Goal: Register for event/course

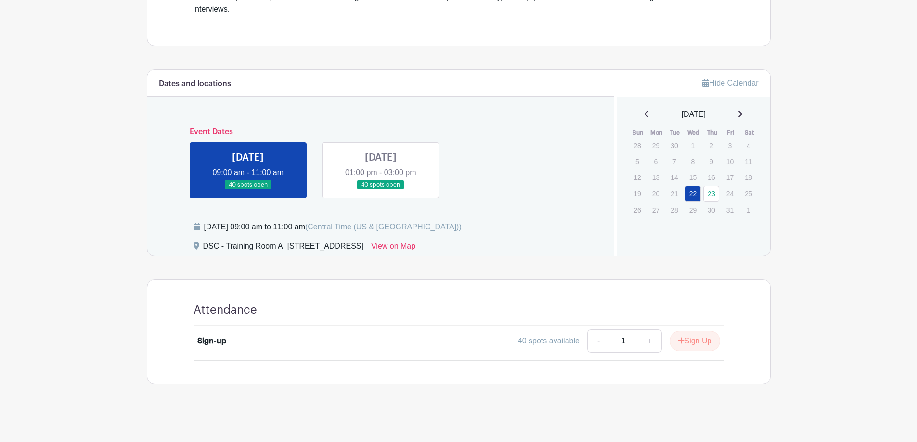
scroll to position [349, 0]
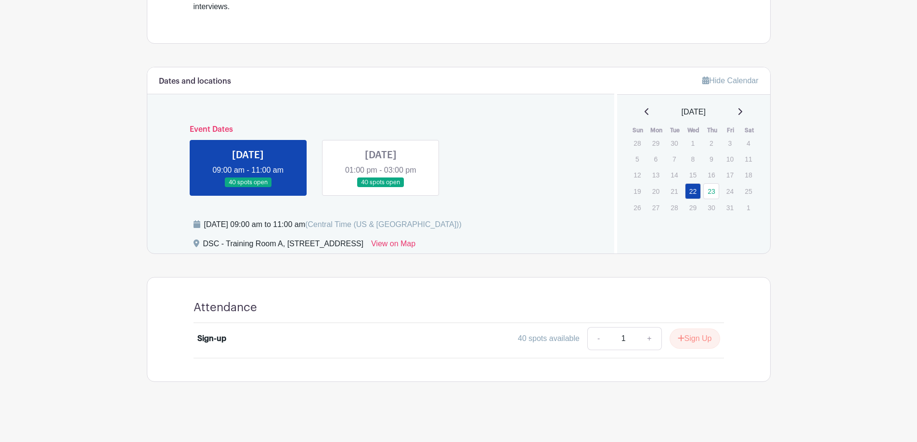
click at [248, 188] on link at bounding box center [248, 188] width 0 height 0
click at [381, 188] on link at bounding box center [381, 188] width 0 height 0
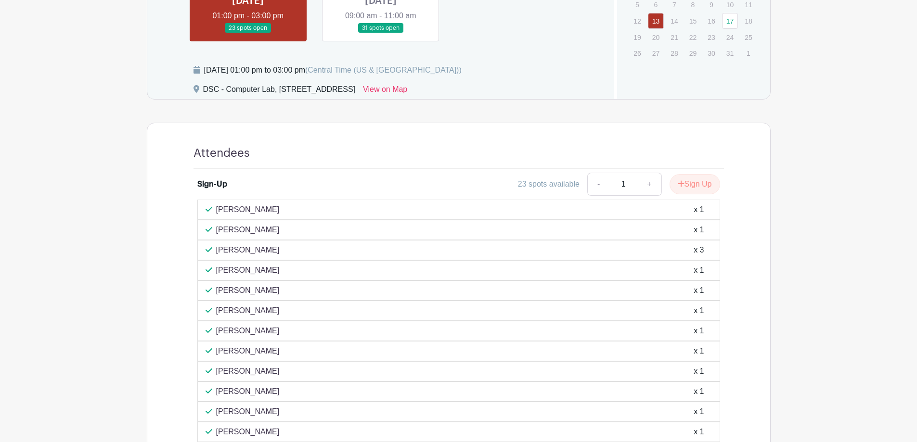
scroll to position [481, 0]
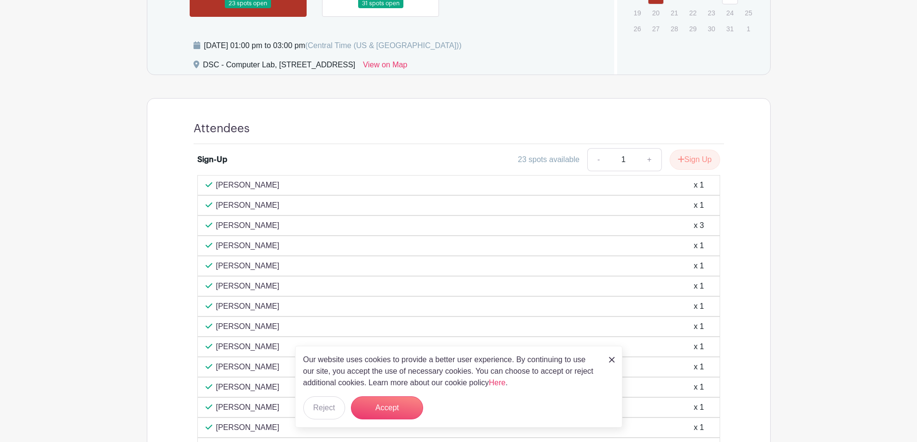
click at [608, 357] on div "Our website uses cookies to provide a better user experience. By continuing to …" at bounding box center [458, 387] width 327 height 82
click at [613, 357] on img at bounding box center [612, 360] width 6 height 6
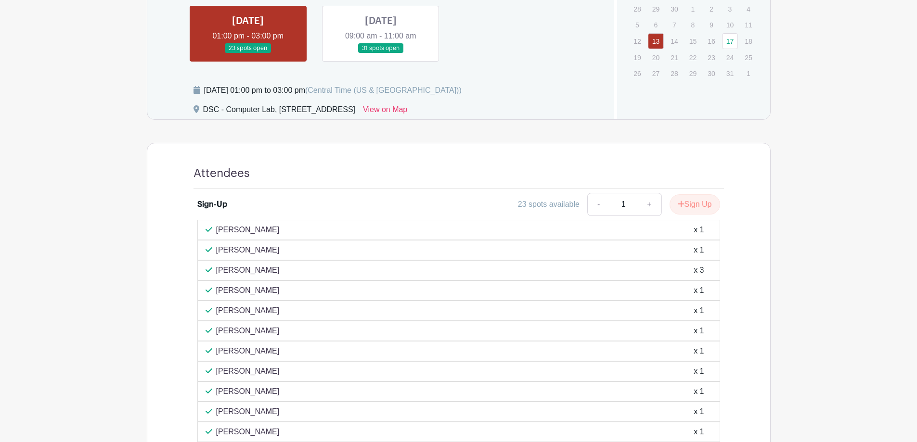
scroll to position [365, 0]
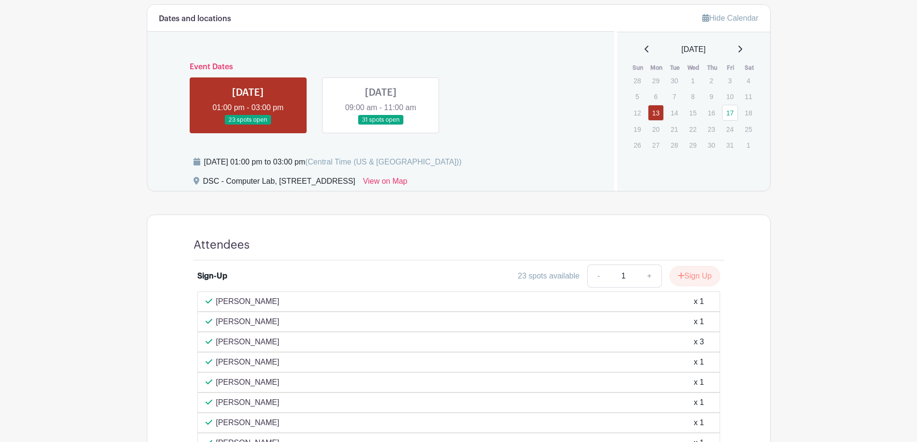
click at [381, 125] on link at bounding box center [381, 125] width 0 height 0
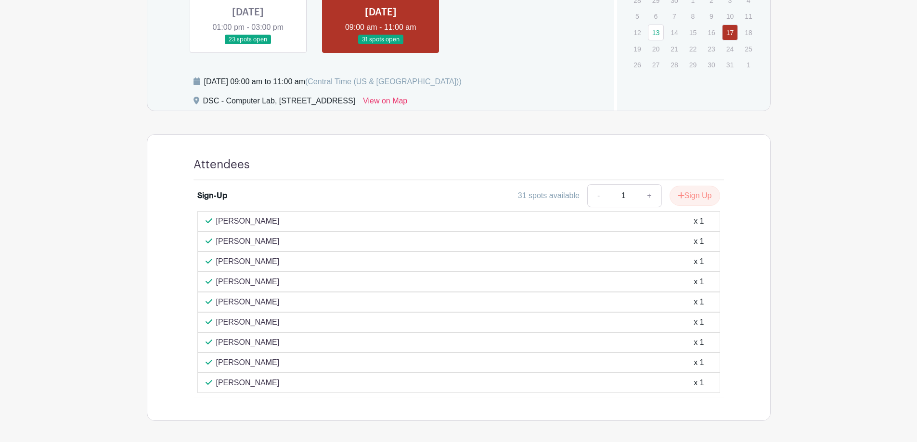
scroll to position [461, 0]
